Goal: Task Accomplishment & Management: Manage account settings

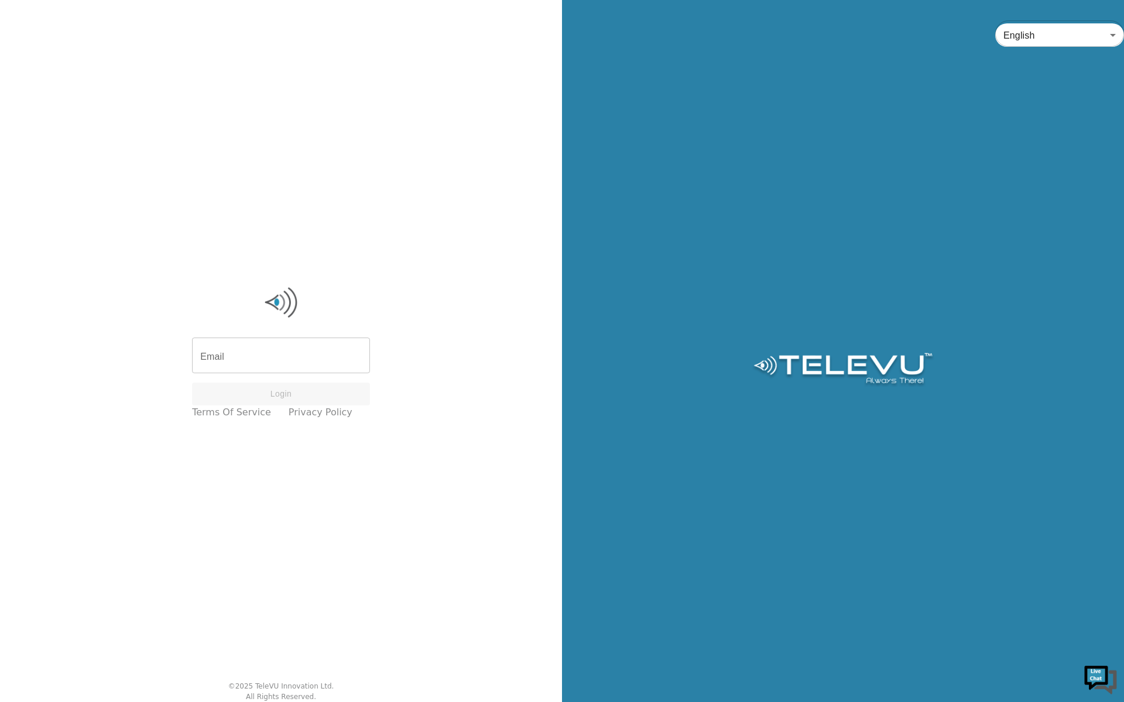
click at [600, 242] on div "English en ​" at bounding box center [843, 351] width 562 height 702
click at [246, 358] on input "Email" at bounding box center [281, 357] width 178 height 33
type input "[PERSON_NAME][EMAIL_ADDRESS][PERSON_NAME][DOMAIN_NAME]"
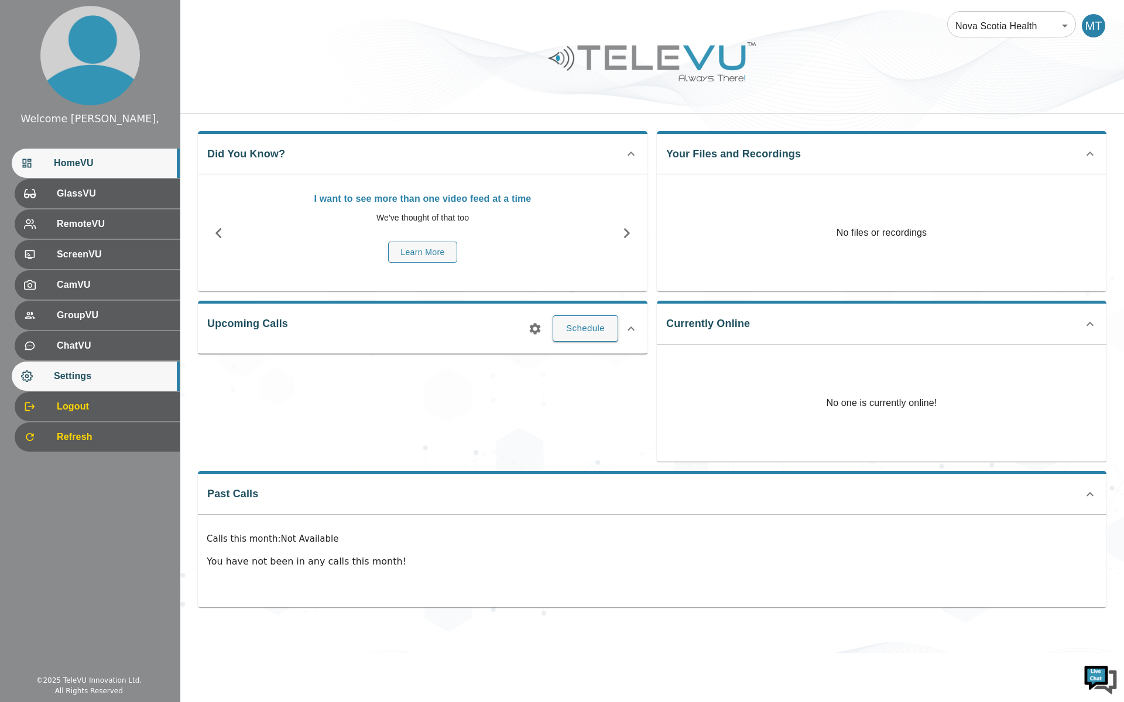
click at [85, 372] on span "Settings" at bounding box center [112, 376] width 116 height 14
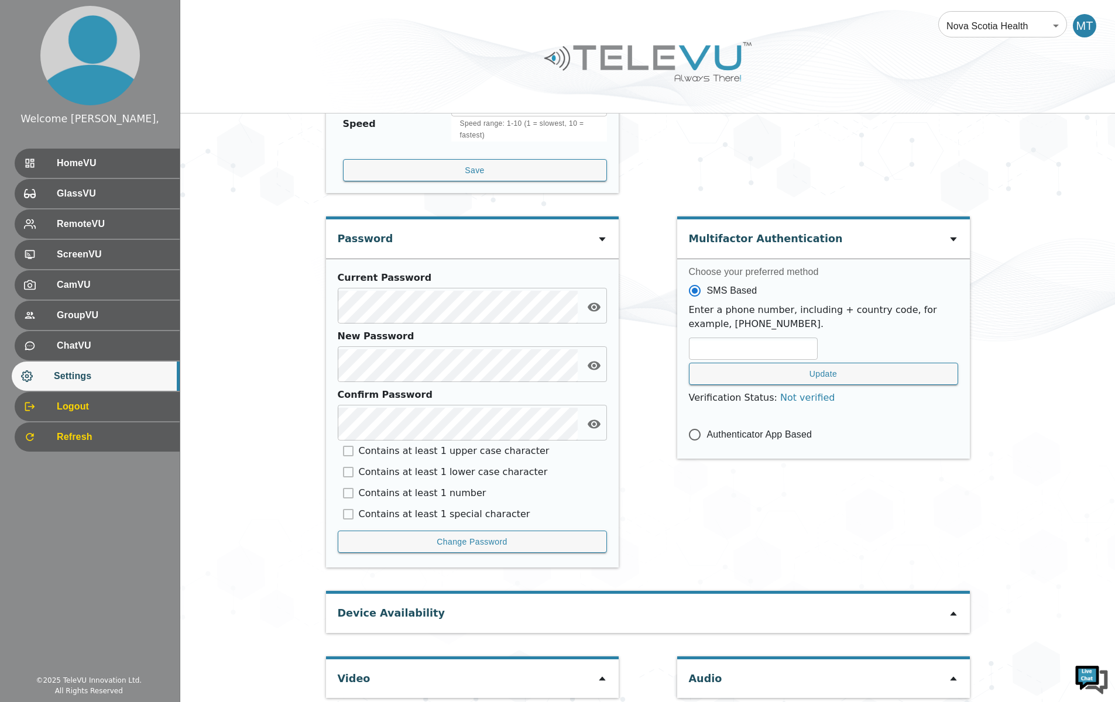
scroll to position [411, 0]
click at [950, 608] on icon at bounding box center [953, 612] width 9 height 9
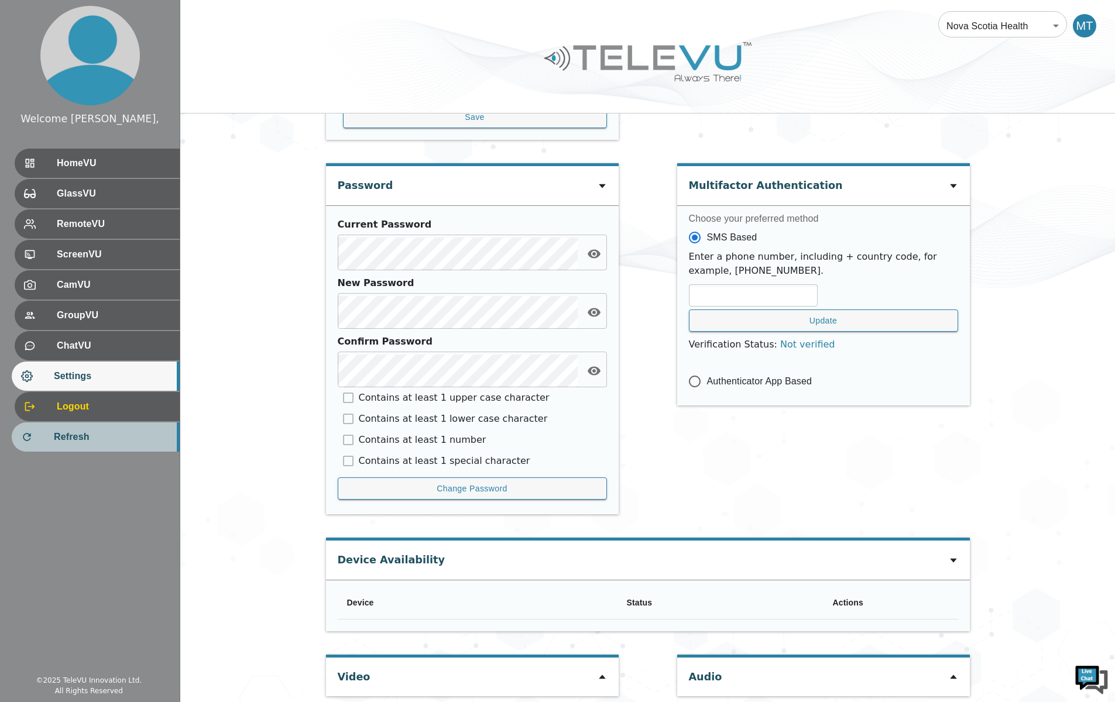
click at [59, 437] on span "Refresh" at bounding box center [112, 437] width 116 height 14
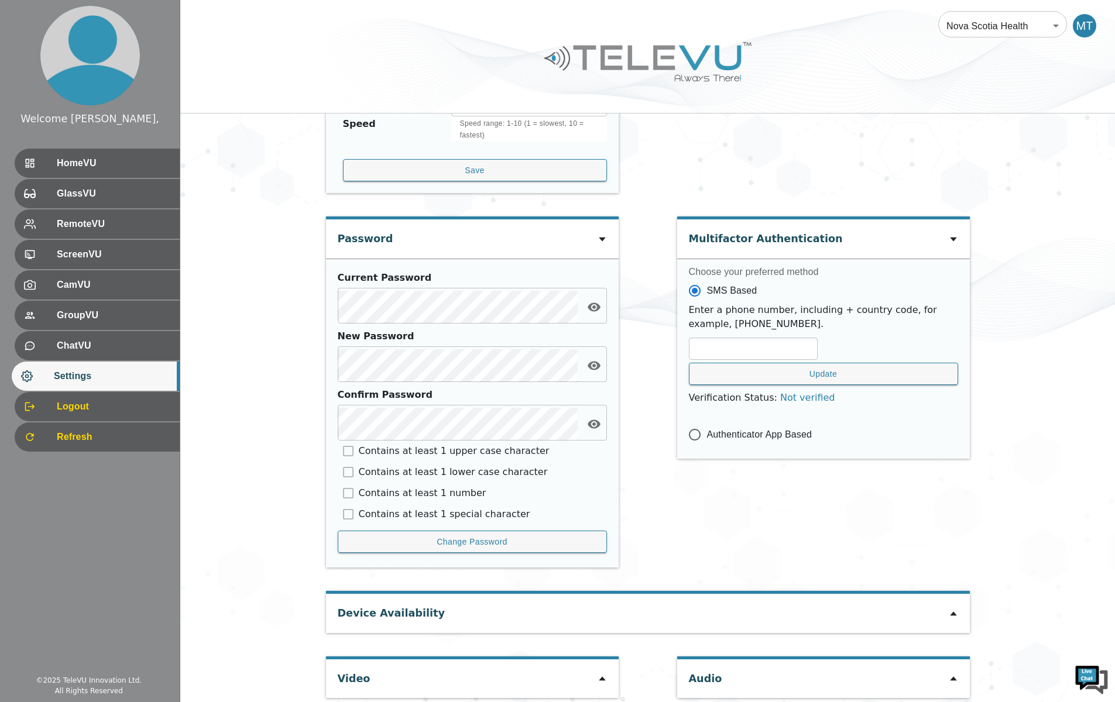
scroll to position [411, 0]
click at [953, 610] on icon at bounding box center [953, 612] width 6 height 4
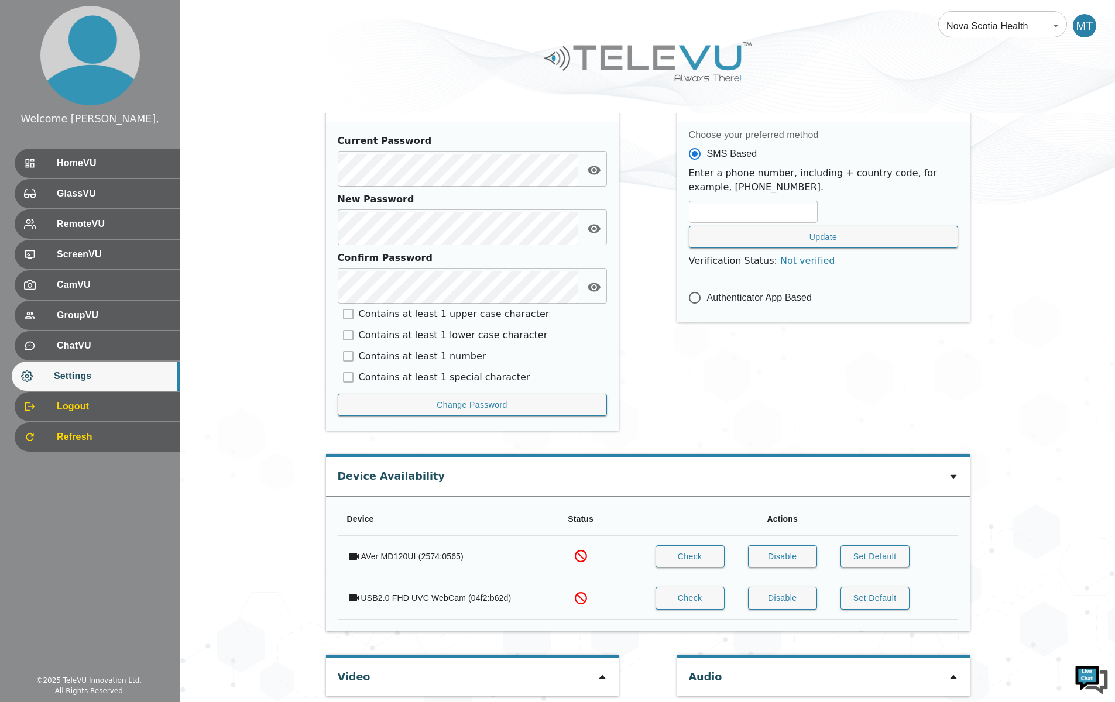
scroll to position [0, 0]
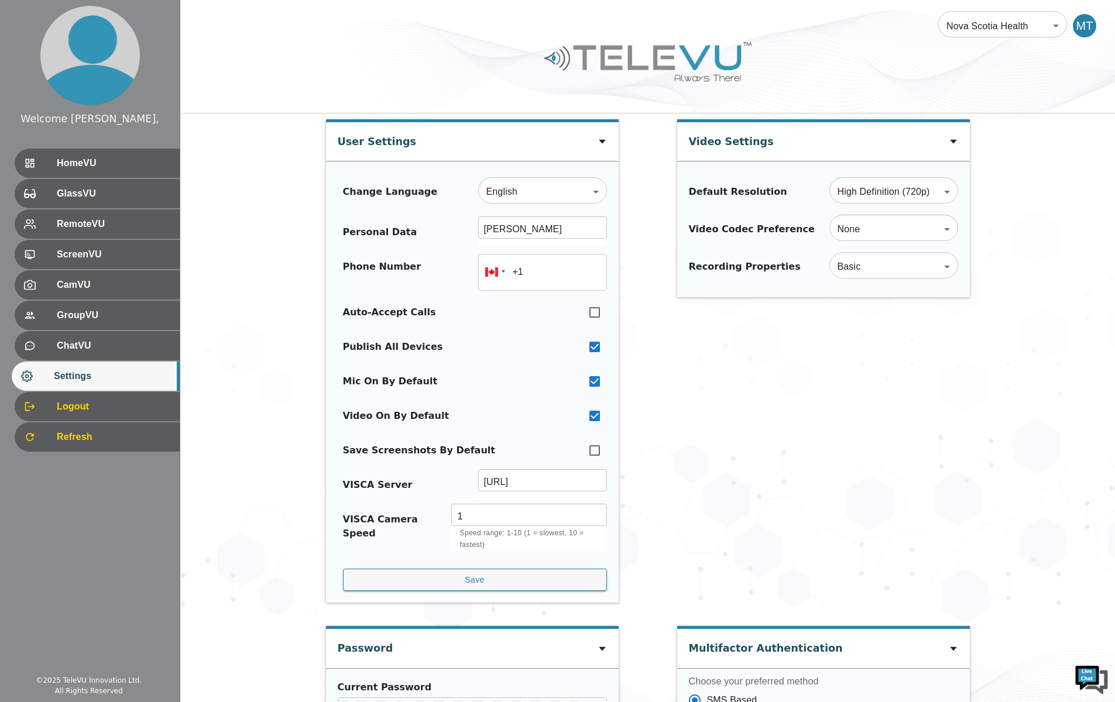
click at [697, 1] on div "Nova Scotia Health 208 ​ MT" at bounding box center [647, 18] width 935 height 37
click at [263, 557] on div "User Settings Change Language English en ​ Personal Data MacIsaac, Tracy ​ Phon…" at bounding box center [647, 687] width 935 height 1147
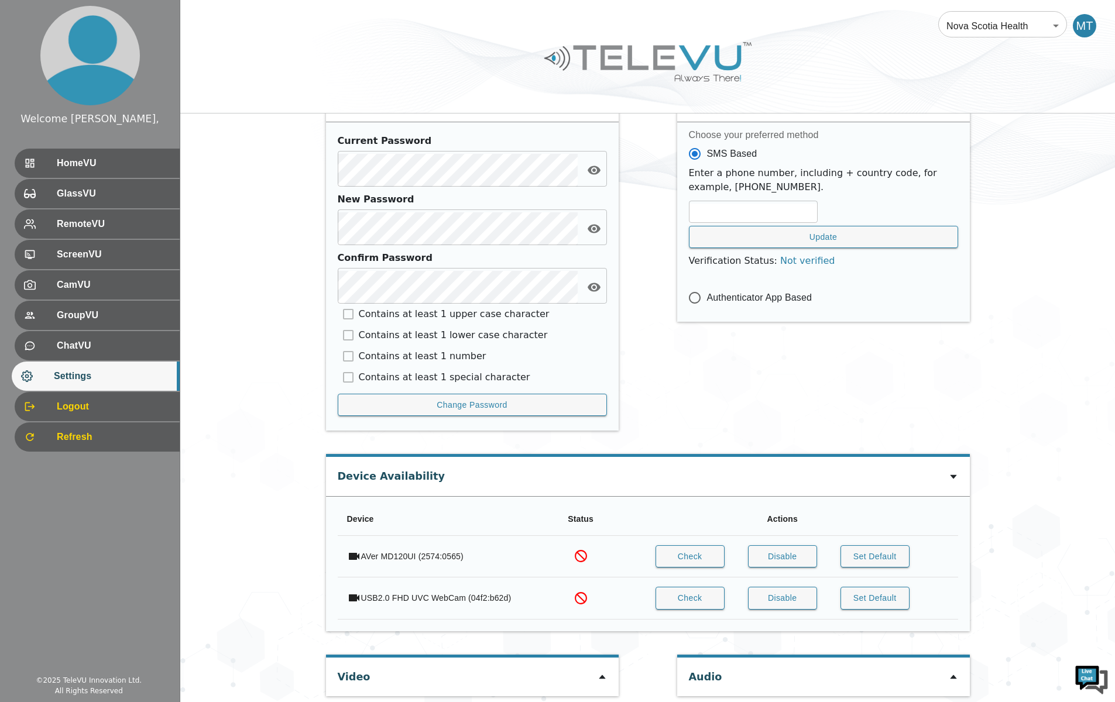
click at [269, 568] on div "User Settings Change Language English en ​ Personal Data MacIsaac, Tracy ​ Phon…" at bounding box center [647, 140] width 935 height 1147
